Goal: Task Accomplishment & Management: Complete application form

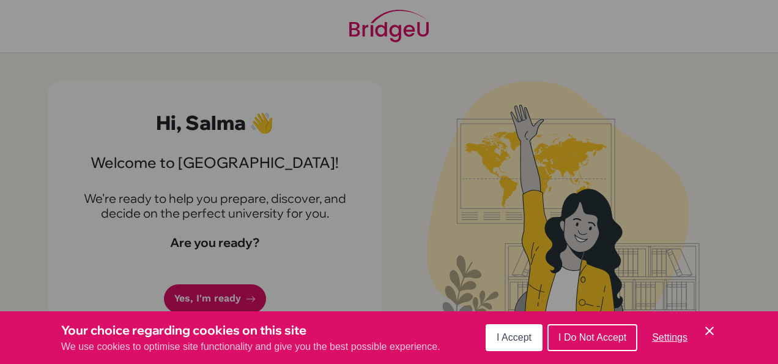
click at [509, 330] on button "I Accept" at bounding box center [514, 337] width 57 height 27
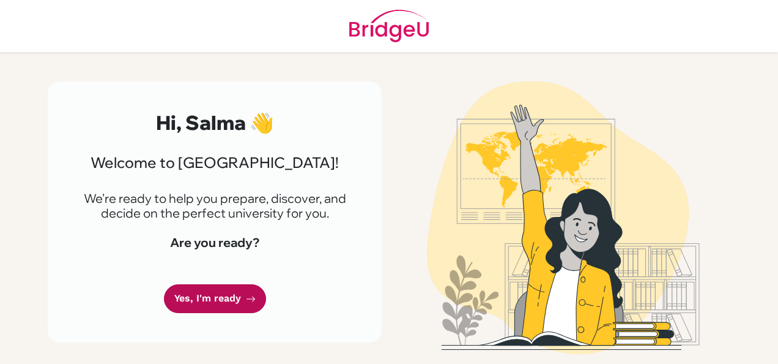
click at [218, 305] on link "Yes, I'm ready" at bounding box center [215, 298] width 102 height 29
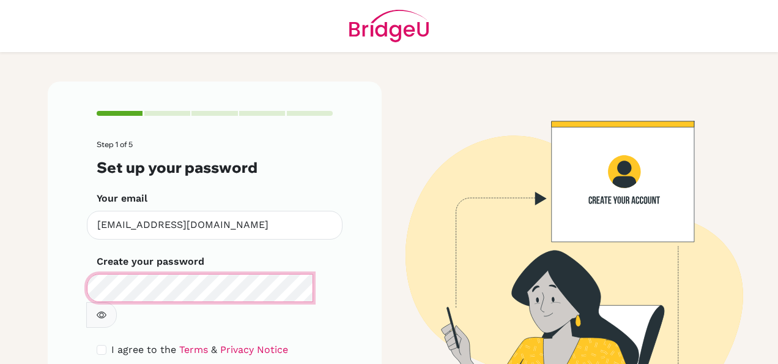
scroll to position [64, 0]
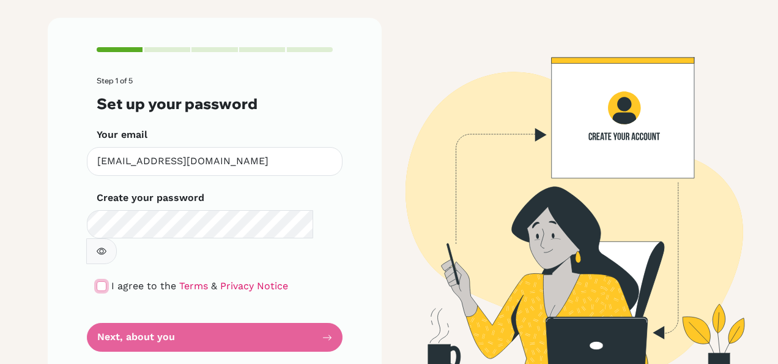
click at [99, 281] on input "checkbox" at bounding box center [102, 286] width 10 height 10
checkbox input "true"
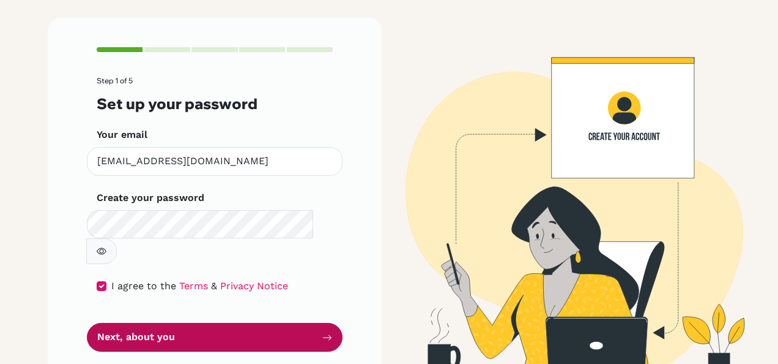
click at [135, 323] on button "Next, about you" at bounding box center [215, 337] width 256 height 29
